Goal: Transaction & Acquisition: Download file/media

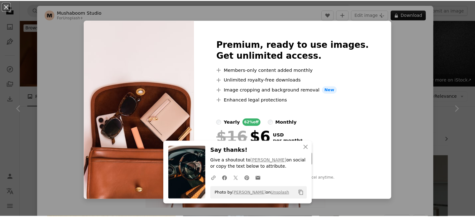
scroll to position [749, 0]
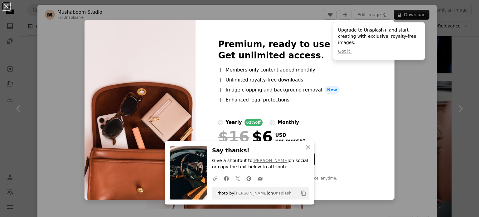
click at [443, 30] on div "An X shape Premium, ready to use images. Get unlimited access. A plus sign Memb…" at bounding box center [239, 108] width 479 height 217
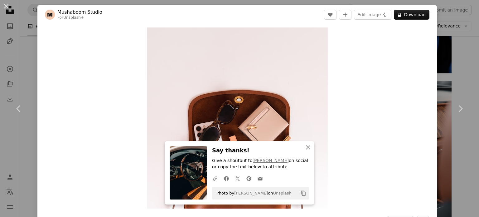
click at [440, 15] on div "An X shape Chevron left Chevron right Mushaboom Studio For Unsplash+ A heart A …" at bounding box center [239, 108] width 479 height 217
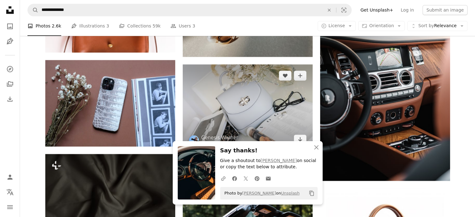
scroll to position [843, 0]
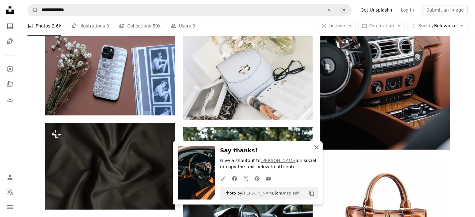
click at [315, 149] on icon "button" at bounding box center [316, 147] width 4 height 4
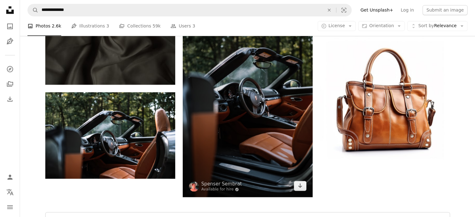
scroll to position [999, 0]
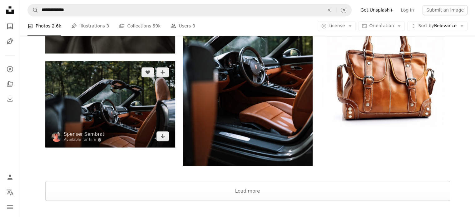
click at [135, 107] on img at bounding box center [110, 104] width 130 height 86
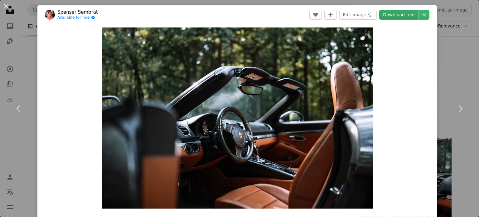
click at [400, 14] on link "Download free" at bounding box center [398, 15] width 39 height 10
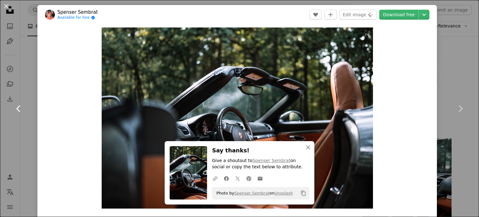
click at [13, 133] on link "Chevron left" at bounding box center [18, 109] width 37 height 60
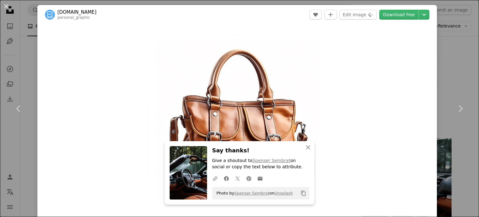
click at [451, 68] on div "An X shape Chevron left Chevron right [DOMAIN_NAME] personal_graphic A heart A …" at bounding box center [239, 108] width 479 height 217
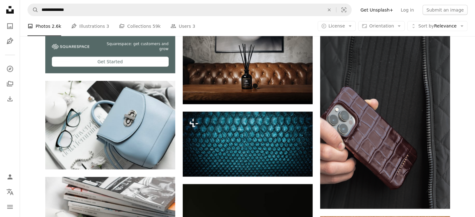
scroll to position [1373, 0]
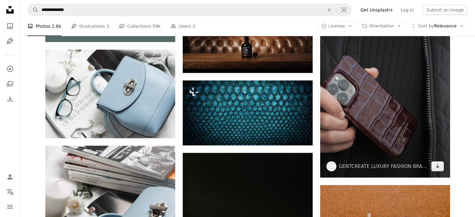
click at [378, 110] on img at bounding box center [385, 86] width 130 height 183
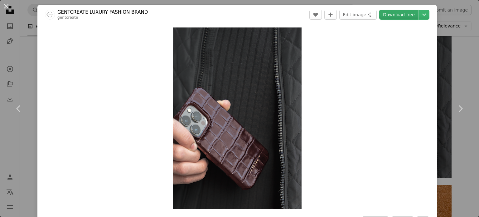
click at [403, 15] on link "Download free" at bounding box center [398, 15] width 39 height 10
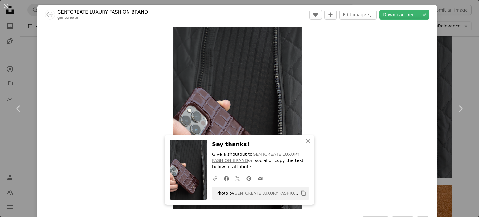
click at [453, 43] on div "An X shape Chevron left Chevron right GENTCREATE LUXURY FASHION BRAND gentcreat…" at bounding box center [239, 108] width 479 height 217
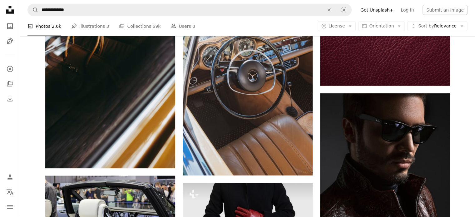
scroll to position [1716, 0]
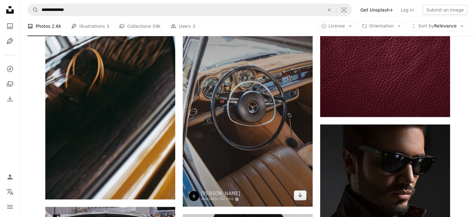
click at [282, 101] on img at bounding box center [248, 109] width 130 height 195
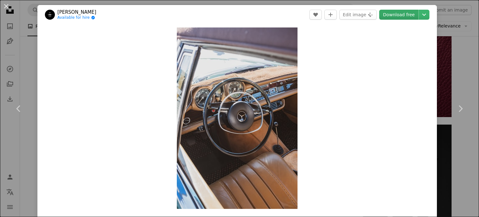
click at [401, 17] on link "Download free" at bounding box center [398, 15] width 39 height 10
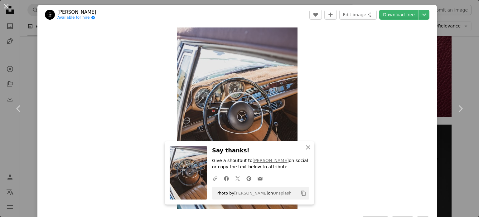
click at [454, 66] on div "An X shape Chevron left Chevron right [PERSON_NAME] Available for hire A checkm…" at bounding box center [239, 108] width 479 height 217
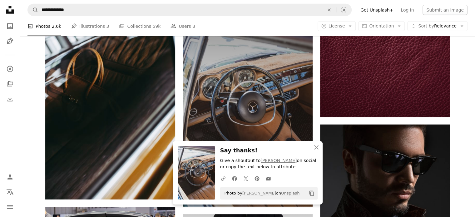
scroll to position [1810, 0]
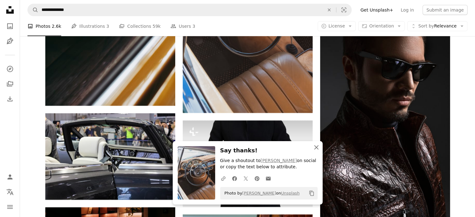
click at [318, 151] on icon "An X shape" at bounding box center [315, 147] width 7 height 7
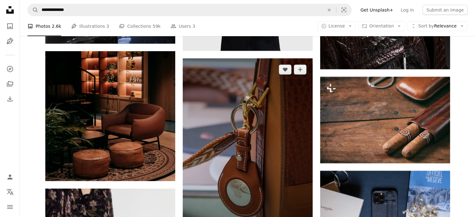
scroll to position [1997, 0]
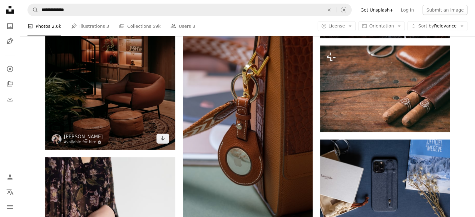
click at [73, 108] on img at bounding box center [110, 85] width 130 height 130
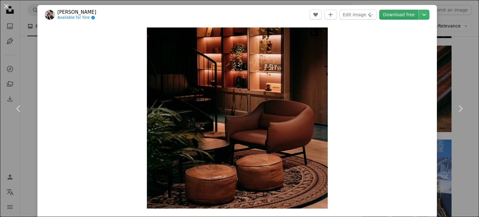
click at [397, 17] on link "Download free" at bounding box center [398, 15] width 39 height 10
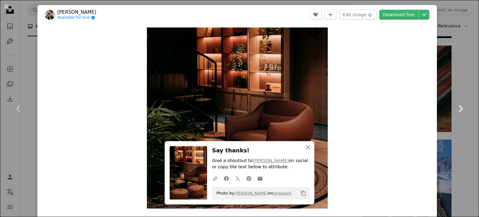
click at [466, 83] on link "Chevron right" at bounding box center [460, 109] width 37 height 60
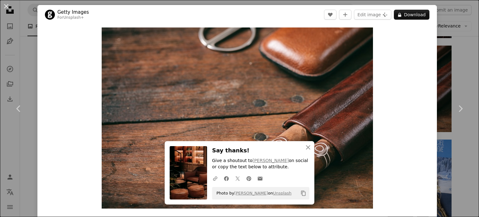
click at [443, 141] on div "An X shape Chevron left Chevron right Getty Images For Unsplash+ A heart A plus…" at bounding box center [239, 108] width 479 height 217
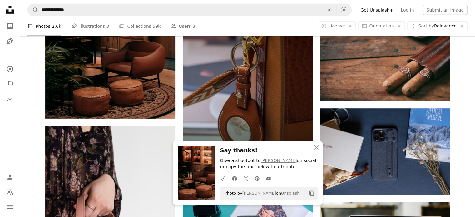
scroll to position [2060, 0]
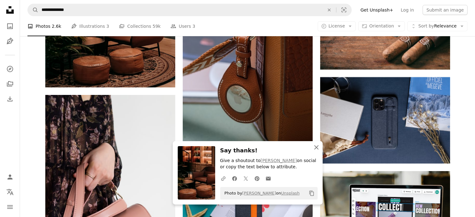
click at [318, 148] on icon "An X shape" at bounding box center [315, 147] width 7 height 7
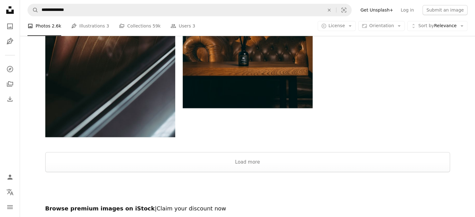
scroll to position [3120, 0]
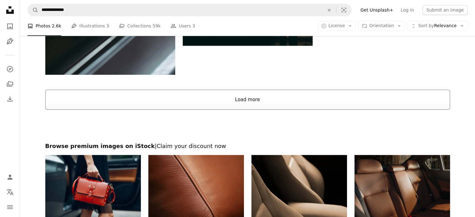
click at [259, 105] on button "Load more" at bounding box center [247, 100] width 404 height 20
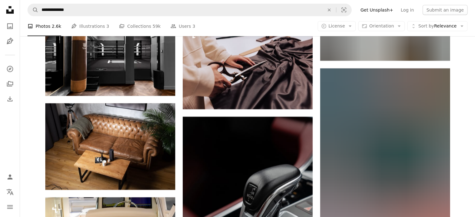
scroll to position [4337, 0]
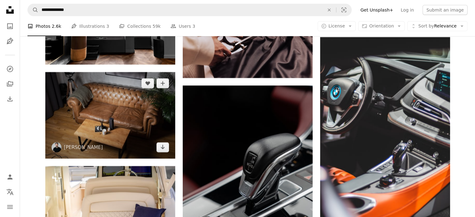
click at [105, 122] on img at bounding box center [110, 115] width 130 height 86
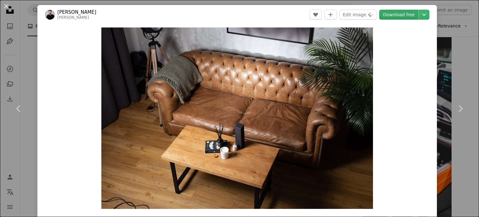
click at [393, 17] on link "Download free" at bounding box center [398, 15] width 39 height 10
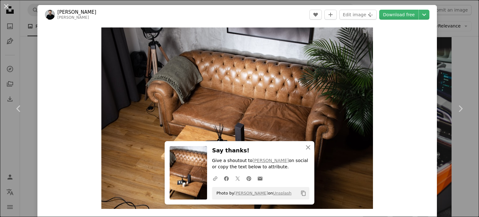
click at [454, 71] on div "An X shape Chevron left Chevron right [PERSON_NAME] A heart A plus sign Edit im…" at bounding box center [239, 108] width 479 height 217
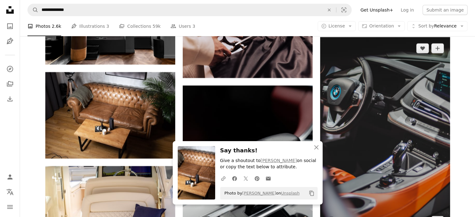
scroll to position [4494, 0]
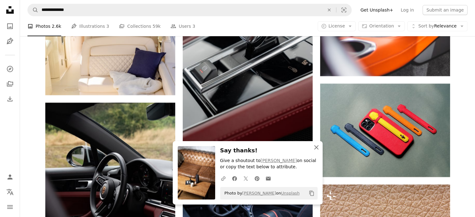
click at [316, 146] on icon "An X shape" at bounding box center [315, 147] width 7 height 7
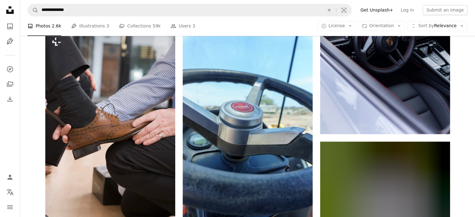
scroll to position [5804, 0]
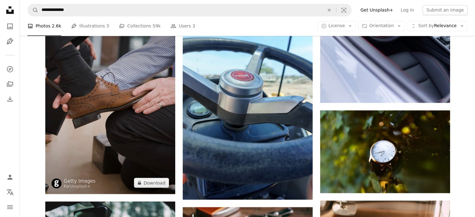
click at [141, 135] on img at bounding box center [110, 96] width 130 height 195
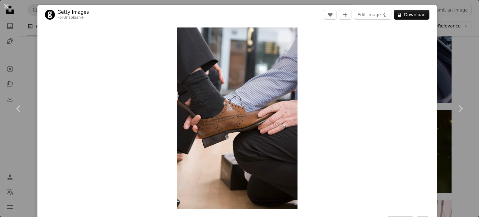
click at [447, 33] on div "An X shape Chevron left Chevron right Getty Images For Unsplash+ A heart A plus…" at bounding box center [239, 108] width 479 height 217
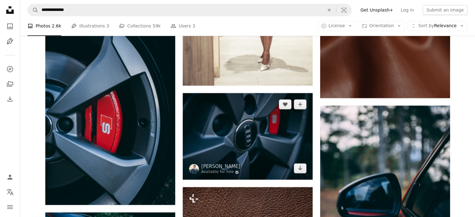
scroll to position [7708, 0]
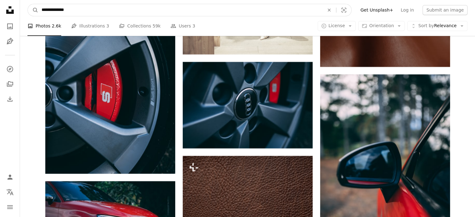
click at [109, 13] on input "**********" at bounding box center [180, 10] width 284 height 12
type input "**********"
click button "A magnifying glass" at bounding box center [33, 10] width 11 height 12
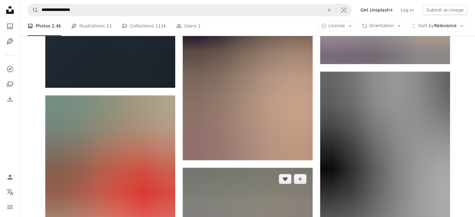
scroll to position [843, 0]
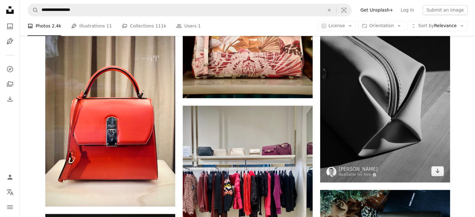
click at [347, 123] on img at bounding box center [385, 95] width 130 height 173
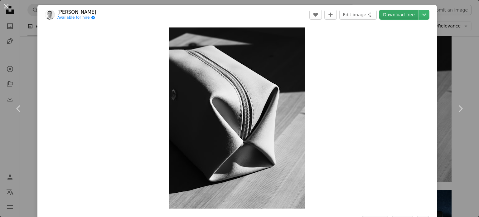
click at [397, 12] on link "Download free" at bounding box center [398, 15] width 39 height 10
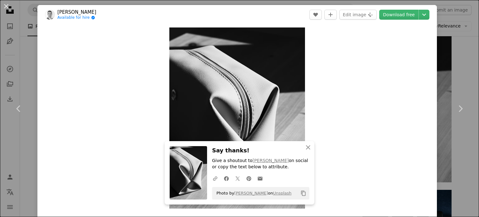
click at [454, 47] on div "An X shape Chevron left Chevron right [PERSON_NAME] Available for hire A checkm…" at bounding box center [239, 108] width 479 height 217
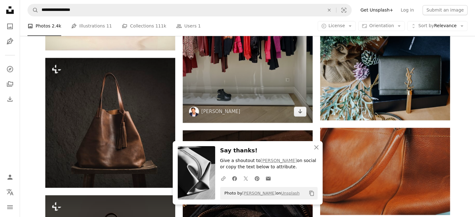
scroll to position [1030, 0]
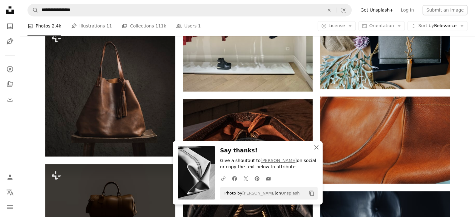
click at [317, 150] on icon "An X shape" at bounding box center [315, 147] width 7 height 7
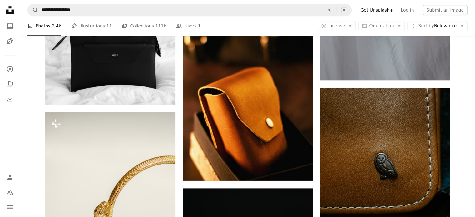
scroll to position [2808, 0]
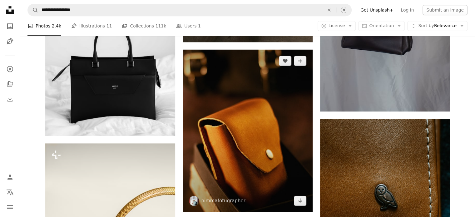
click at [271, 147] on img at bounding box center [248, 131] width 130 height 162
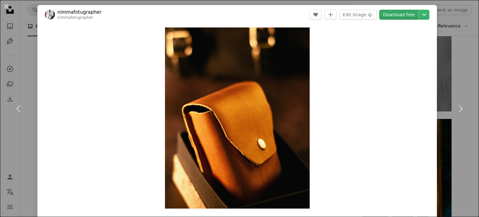
click at [391, 17] on link "Download free" at bounding box center [398, 15] width 39 height 10
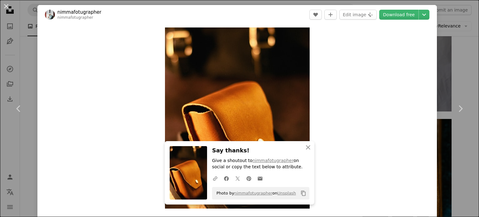
click at [459, 44] on div "An X shape Chevron left Chevron right nimmafotugrapher nimmafotugrapher A heart…" at bounding box center [239, 108] width 479 height 217
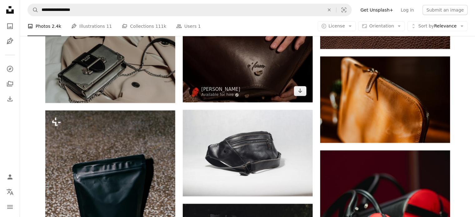
scroll to position [4213, 0]
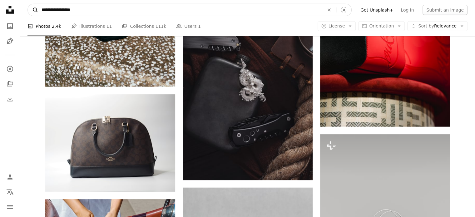
drag, startPoint x: 95, startPoint y: 8, endPoint x: 37, endPoint y: 12, distance: 58.2
click at [37, 12] on form "**********" at bounding box center [189, 10] width 324 height 12
type input "**********"
click at [28, 4] on button "A magnifying glass" at bounding box center [33, 10] width 11 height 12
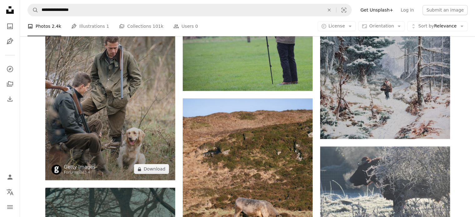
scroll to position [437, 0]
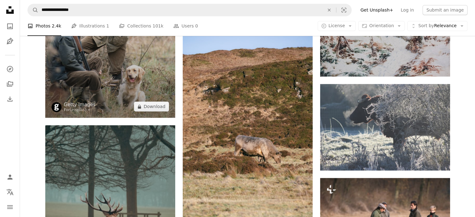
click at [151, 66] on img at bounding box center [110, 20] width 130 height 195
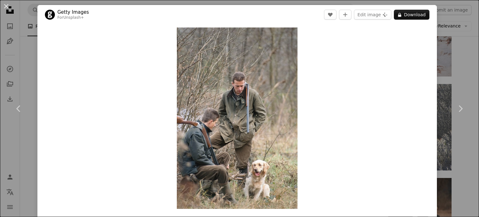
click at [451, 36] on div "An X shape Chevron left Chevron right Getty Images For Unsplash+ A heart A plus…" at bounding box center [239, 108] width 479 height 217
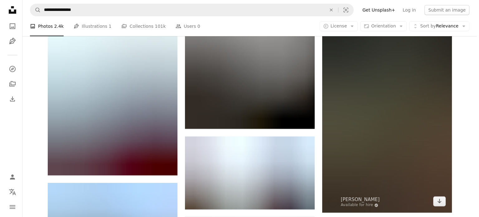
scroll to position [2247, 0]
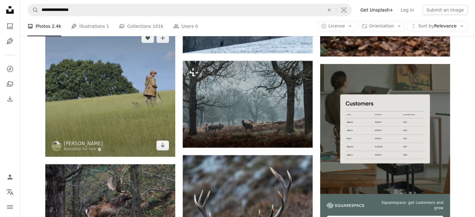
click at [134, 88] on img at bounding box center [110, 92] width 130 height 130
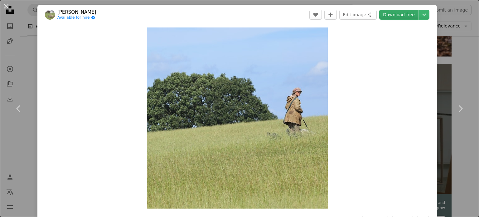
click at [406, 11] on link "Download free" at bounding box center [398, 15] width 39 height 10
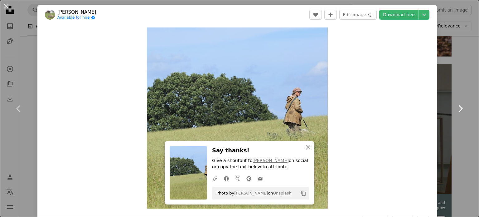
click at [446, 87] on link "Chevron right" at bounding box center [460, 109] width 37 height 60
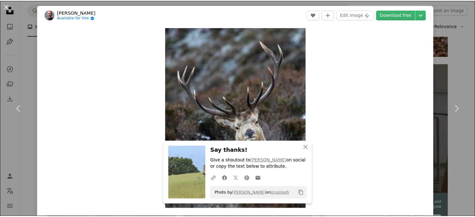
scroll to position [125, 0]
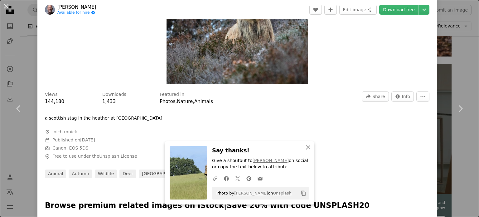
click at [446, 35] on div "An X shape Chevron left Chevron right [PERSON_NAME] Available for hire A checkm…" at bounding box center [239, 108] width 479 height 217
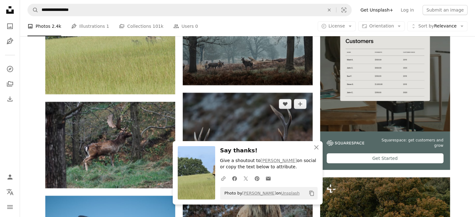
scroll to position [2465, 0]
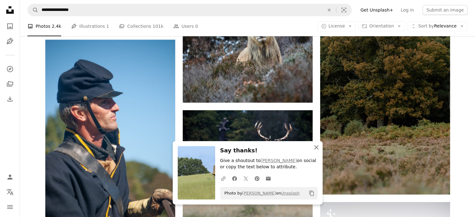
click at [318, 149] on icon "button" at bounding box center [316, 147] width 4 height 4
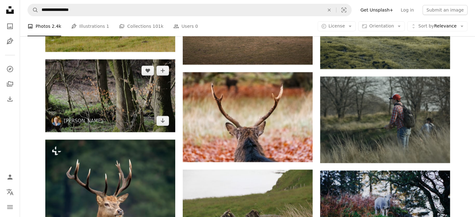
scroll to position [7364, 0]
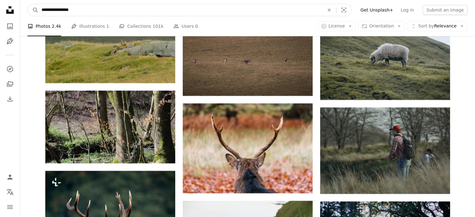
drag, startPoint x: 132, startPoint y: 6, endPoint x: 123, endPoint y: 8, distance: 9.2
click at [129, 7] on input "**********" at bounding box center [180, 10] width 284 height 12
drag, startPoint x: 85, startPoint y: 10, endPoint x: 26, endPoint y: 10, distance: 59.6
click at [26, 10] on nav "**********" at bounding box center [247, 10] width 455 height 20
type input "**********"
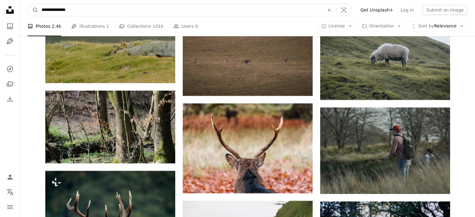
click button "A magnifying glass" at bounding box center [33, 10] width 11 height 12
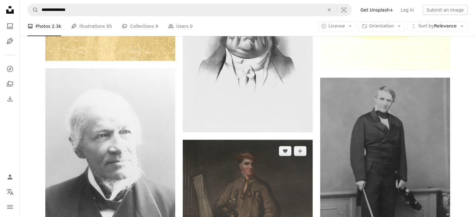
scroll to position [2060, 0]
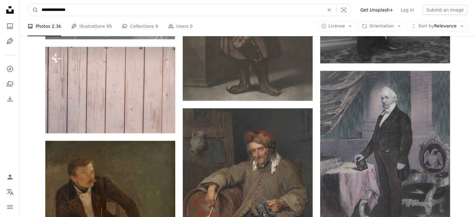
drag, startPoint x: 70, startPoint y: 12, endPoint x: 8, endPoint y: 9, distance: 61.8
type input "**********"
click button "A magnifying glass" at bounding box center [33, 10] width 11 height 12
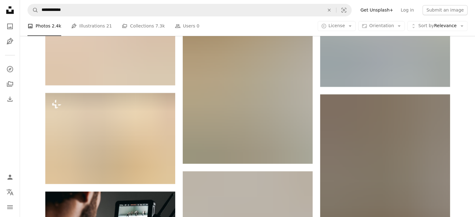
scroll to position [1217, 0]
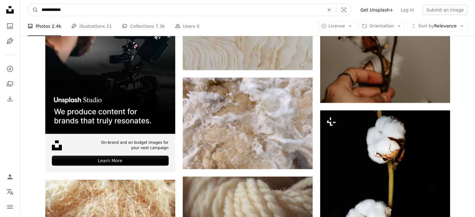
click at [72, 6] on input "**********" at bounding box center [180, 10] width 284 height 12
type input "**********"
click button "A magnifying glass" at bounding box center [33, 10] width 11 height 12
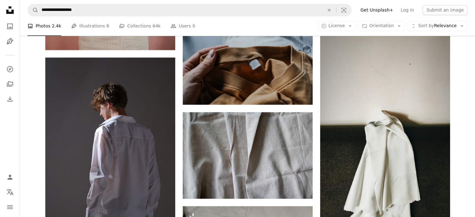
scroll to position [3557, 0]
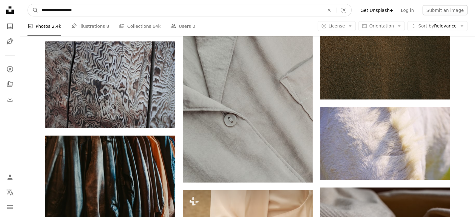
drag, startPoint x: 111, startPoint y: 11, endPoint x: 4, endPoint y: 4, distance: 106.9
type input "**********"
click button "A magnifying glass" at bounding box center [33, 10] width 11 height 12
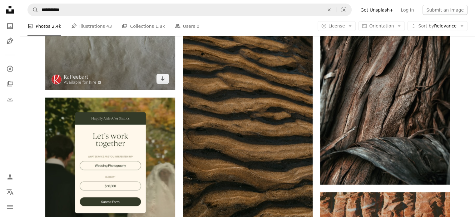
scroll to position [1030, 0]
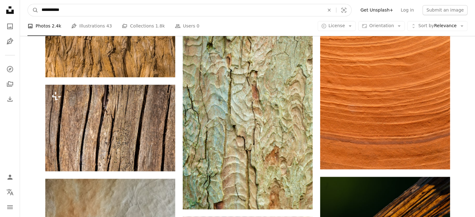
drag, startPoint x: 82, startPoint y: 10, endPoint x: 26, endPoint y: 10, distance: 56.5
click at [26, 10] on nav "**********" at bounding box center [247, 10] width 455 height 20
type input "**********"
click button "A magnifying glass" at bounding box center [33, 10] width 11 height 12
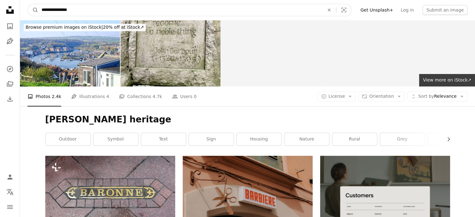
drag, startPoint x: 130, startPoint y: 11, endPoint x: 26, endPoint y: 13, distance: 103.9
click at [26, 13] on nav "**********" at bounding box center [247, 10] width 455 height 20
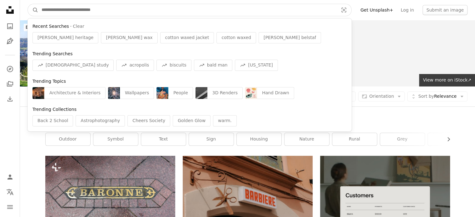
click at [203, 12] on input "Find visuals sitewide" at bounding box center [187, 10] width 298 height 12
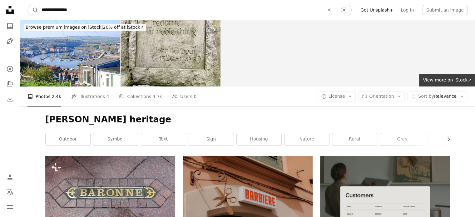
type input "**********"
click button "A magnifying glass" at bounding box center [33, 10] width 11 height 12
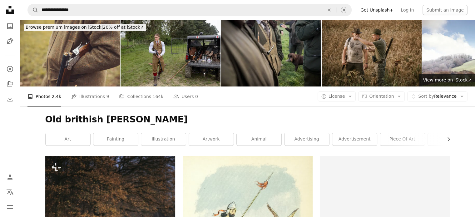
click at [291, 60] on img at bounding box center [271, 53] width 100 height 66
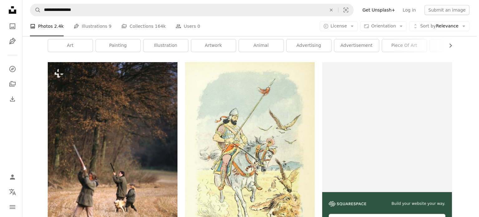
scroll to position [125, 0]
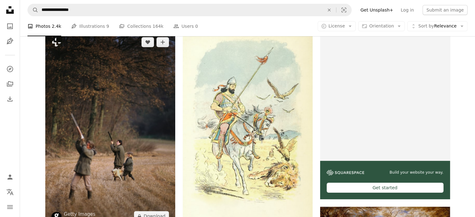
click at [139, 123] on img at bounding box center [110, 129] width 130 height 196
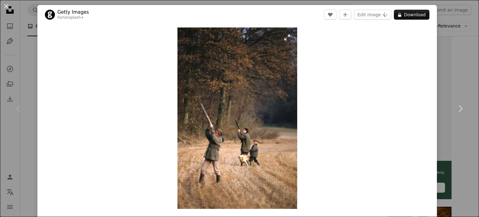
scroll to position [31, 0]
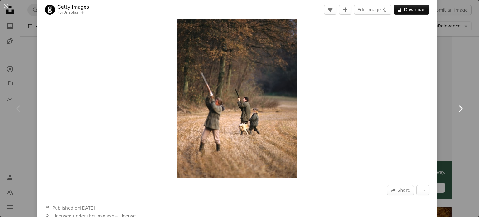
click at [451, 86] on link "Chevron right" at bounding box center [460, 109] width 37 height 60
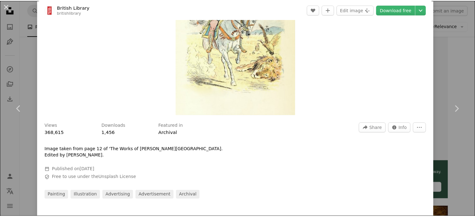
scroll to position [187, 0]
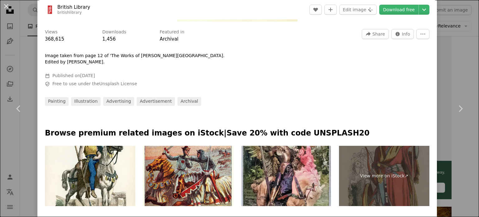
click at [459, 34] on div "An X shape Chevron left Chevron right British Library britishlibrary A heart A …" at bounding box center [239, 108] width 479 height 217
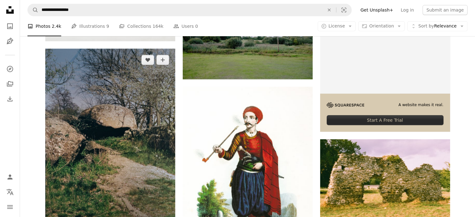
scroll to position [2309, 0]
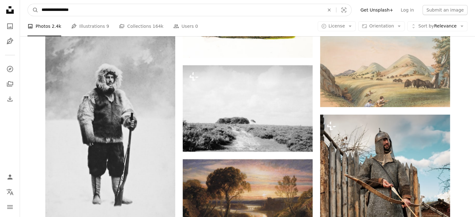
click at [60, 9] on input "**********" at bounding box center [180, 10] width 284 height 12
drag, startPoint x: 86, startPoint y: 9, endPoint x: 35, endPoint y: 11, distance: 51.2
click at [35, 11] on form "**********" at bounding box center [189, 10] width 324 height 12
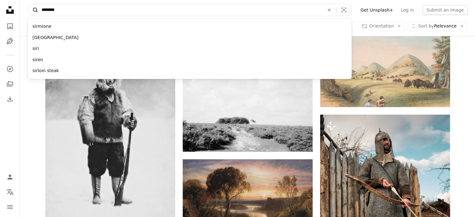
type input "********"
click at [28, 4] on button "A magnifying glass" at bounding box center [33, 10] width 11 height 12
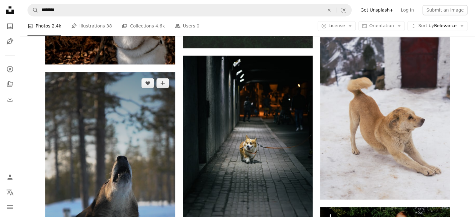
scroll to position [999, 0]
